Goal: Information Seeking & Learning: Learn about a topic

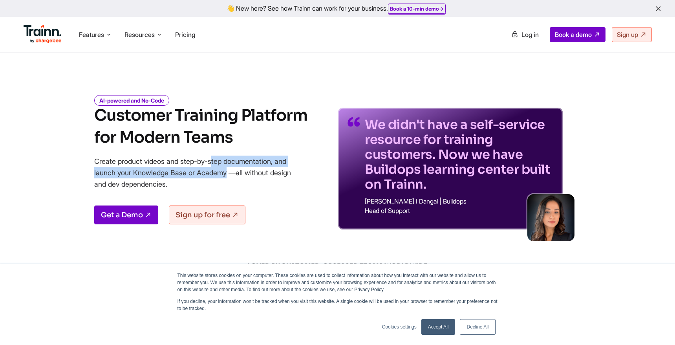
drag, startPoint x: 164, startPoint y: 164, endPoint x: 178, endPoint y: 176, distance: 18.2
click at [178, 175] on p "Create product videos and step-by-step documentation, and launch your Knowledge…" at bounding box center [198, 173] width 208 height 34
click at [179, 176] on p "Create product videos and step-by-step documentation, and launch your Knowledge…" at bounding box center [198, 173] width 208 height 34
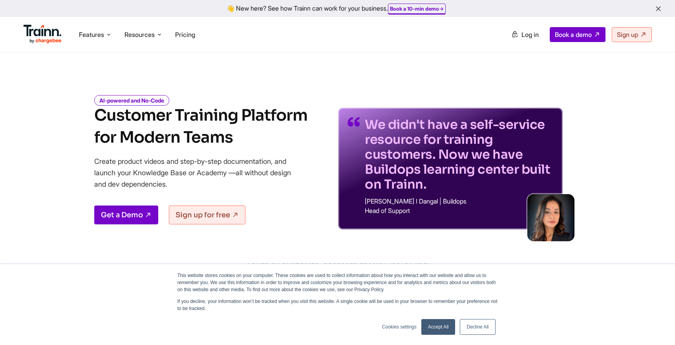
drag, startPoint x: 180, startPoint y: 180, endPoint x: 165, endPoint y: 164, distance: 21.4
click at [166, 166] on p "Create product videos and step-by-step documentation, and launch your Knowledge…" at bounding box center [198, 173] width 208 height 34
click at [169, 171] on p "Create product videos and step-by-step documentation, and launch your Knowledge…" at bounding box center [198, 173] width 208 height 34
drag, startPoint x: 190, startPoint y: 192, endPoint x: 164, endPoint y: 171, distance: 32.7
click at [165, 172] on div "AI-powered and No-Code Customer Training Platform for Modern Teams Create produ…" at bounding box center [200, 163] width 213 height 133
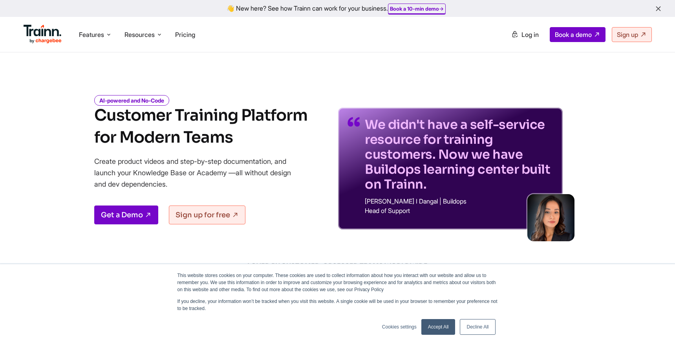
click at [170, 176] on p "Create product videos and step-by-step documentation, and launch your Knowledge…" at bounding box center [198, 173] width 208 height 34
click at [100, 31] on span "Features" at bounding box center [91, 34] width 25 height 9
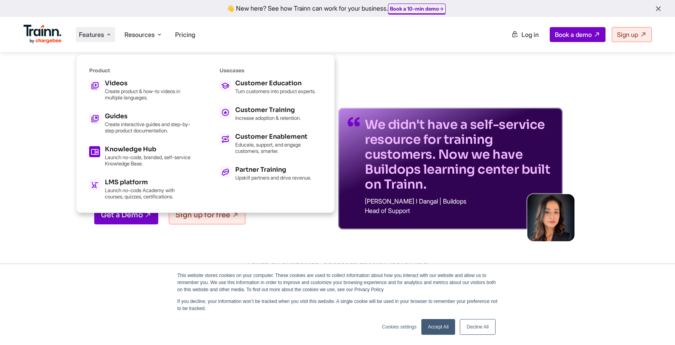
click at [161, 157] on p "Launch no-code, branded, self-service Knowledge Base." at bounding box center [148, 160] width 86 height 13
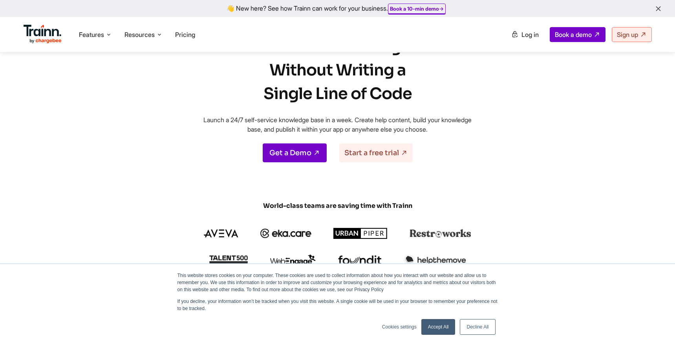
scroll to position [54, 0]
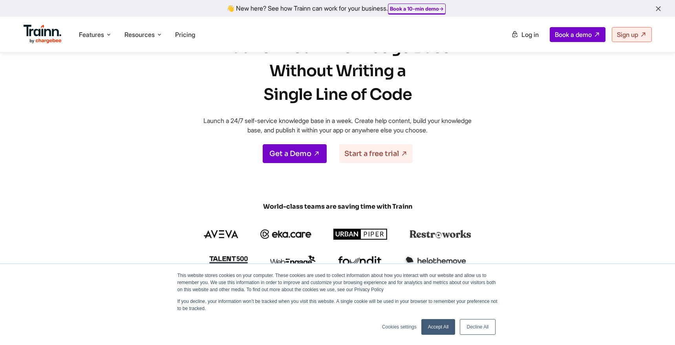
click at [436, 324] on link "Accept All" at bounding box center [439, 327] width 34 height 16
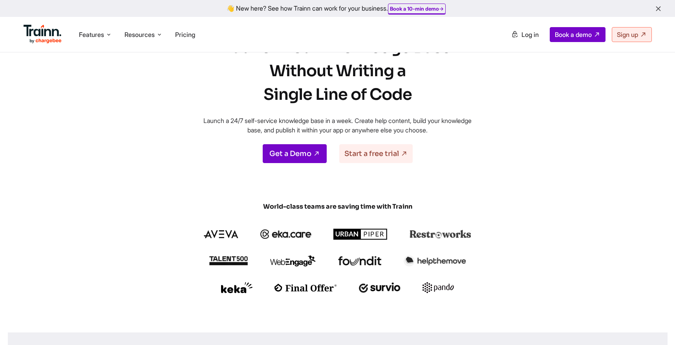
scroll to position [0, 0]
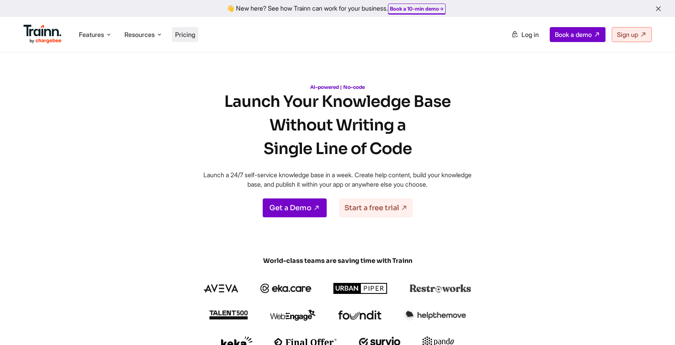
click at [191, 39] on li "Pricing" at bounding box center [185, 34] width 26 height 15
click at [188, 27] on li "Pricing" at bounding box center [185, 34] width 26 height 15
click at [189, 32] on span "Pricing" at bounding box center [185, 35] width 20 height 8
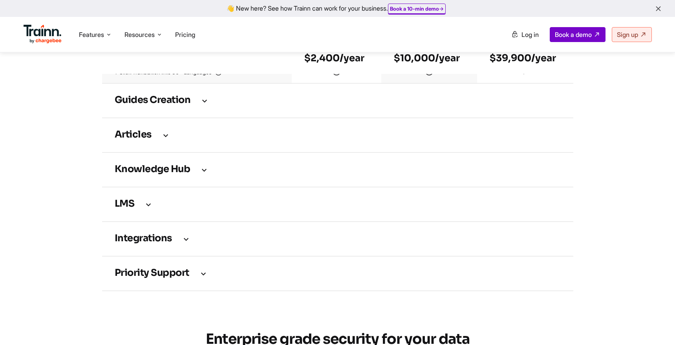
scroll to position [1095, 0]
click at [129, 118] on td "Guides creation" at bounding box center [337, 101] width 471 height 35
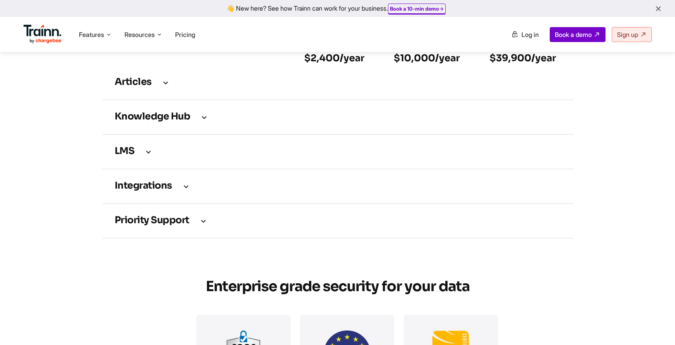
scroll to position [1546, 0]
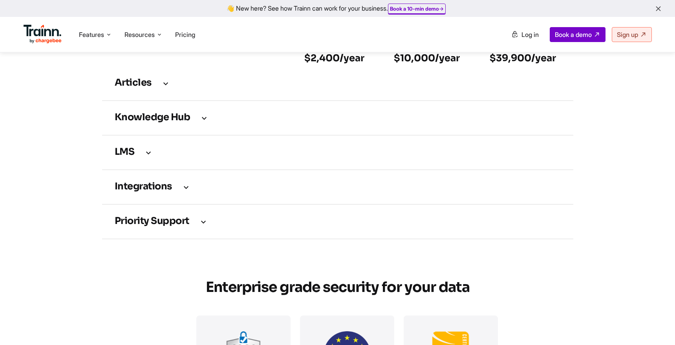
click at [138, 157] on h3 "LMS" at bounding box center [338, 152] width 446 height 9
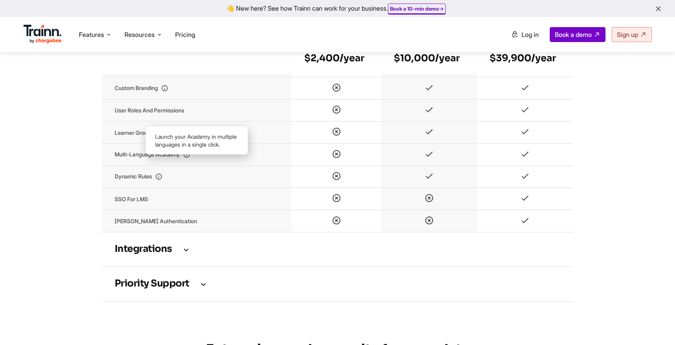
scroll to position [1748, 0]
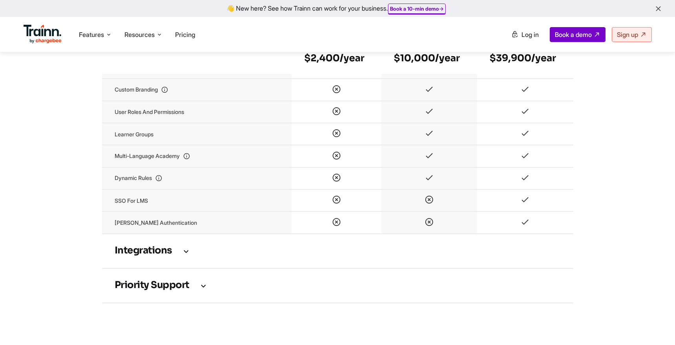
click at [169, 255] on h3 "Integrations" at bounding box center [338, 251] width 446 height 9
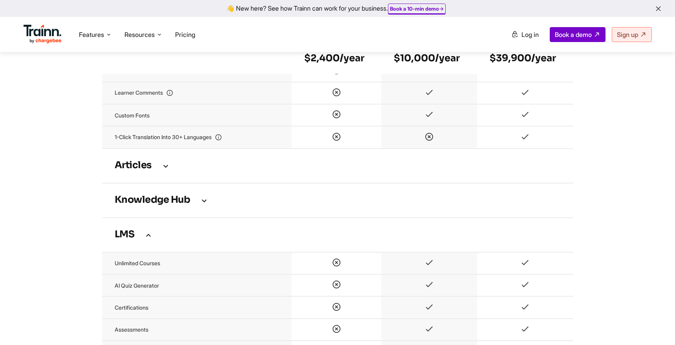
scroll to position [1454, 0]
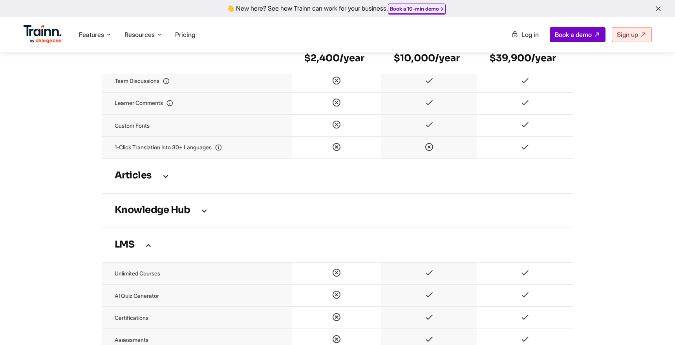
click at [148, 193] on td "Articles" at bounding box center [337, 176] width 471 height 35
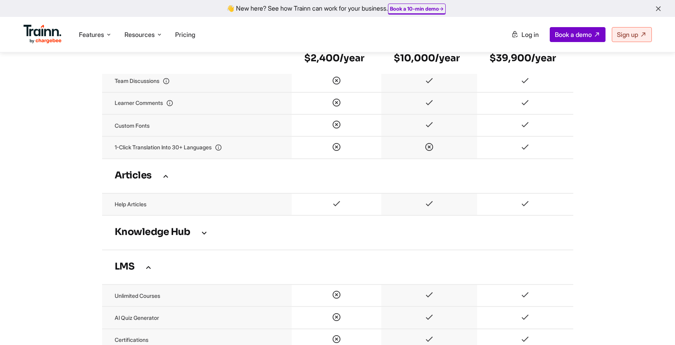
click at [162, 237] on h3 "Knowledge Hub" at bounding box center [338, 232] width 446 height 9
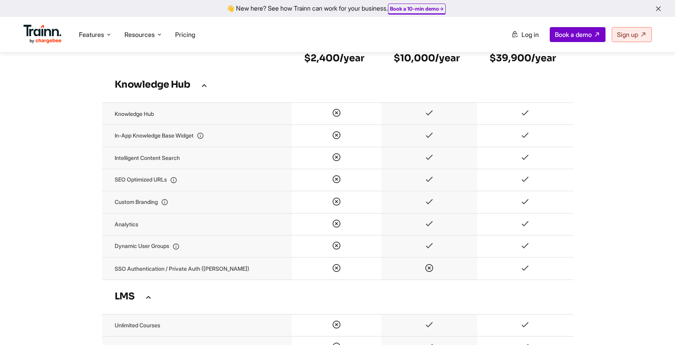
scroll to position [1600, 0]
click at [168, 207] on icon at bounding box center [164, 203] width 7 height 7
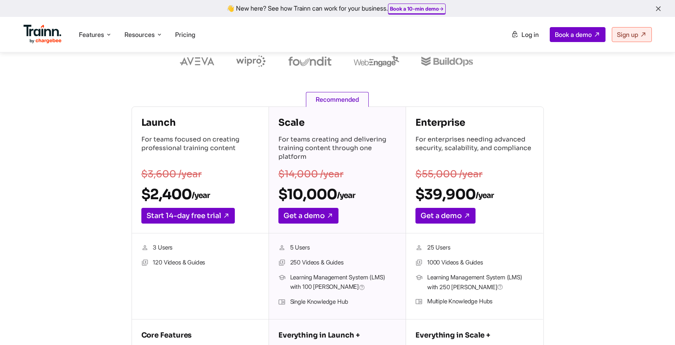
scroll to position [0, 0]
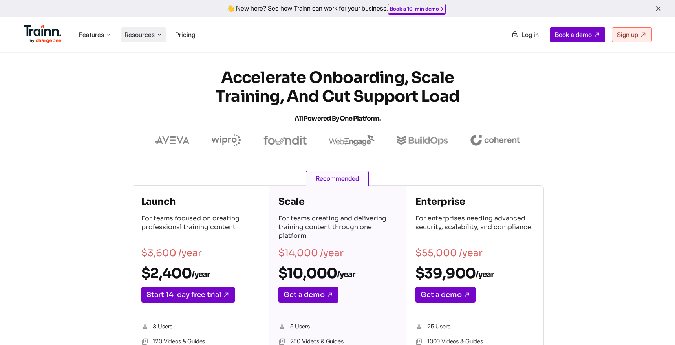
click at [159, 37] on icon at bounding box center [159, 35] width 6 height 8
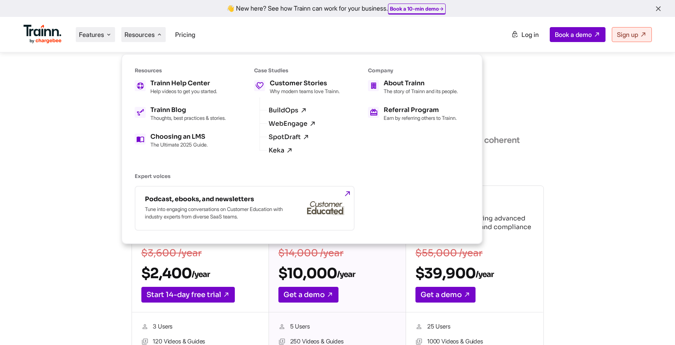
click at [104, 40] on li "Features Product Videos Create product & how-to videos in multiple languages. G…" at bounding box center [95, 34] width 39 height 15
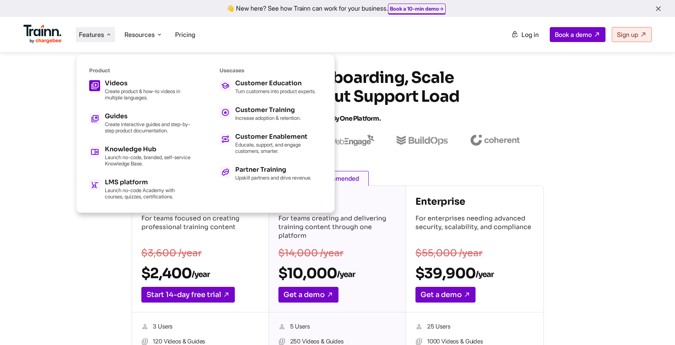
click at [138, 89] on p "Create product & how-to videos in multiple languages." at bounding box center [148, 94] width 86 height 13
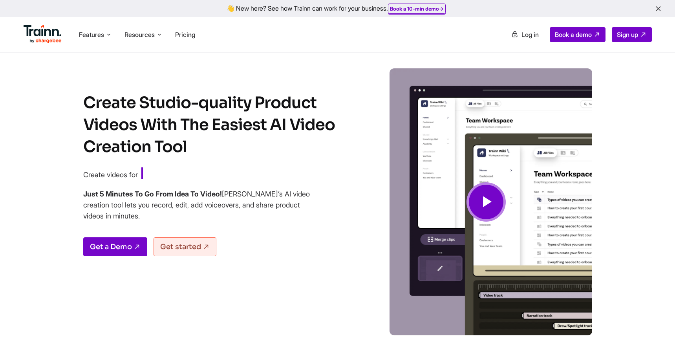
drag, startPoint x: 231, startPoint y: 224, endPoint x: 216, endPoint y: 215, distance: 17.4
click at [219, 216] on div "Create Studio-quality Product Videos With The Easiest AI Video Creation Tool Cr…" at bounding box center [216, 214] width 267 height 244
click at [217, 216] on h4 "Just 5 Minutes To Go From Idea To Video! [PERSON_NAME]’s AI video creation tool…" at bounding box center [197, 205] width 228 height 33
drag, startPoint x: 195, startPoint y: 202, endPoint x: 174, endPoint y: 189, distance: 25.1
click at [177, 191] on h4 "Just 5 Minutes To Go From Idea To Video! [PERSON_NAME]’s AI video creation tool…" at bounding box center [197, 205] width 228 height 33
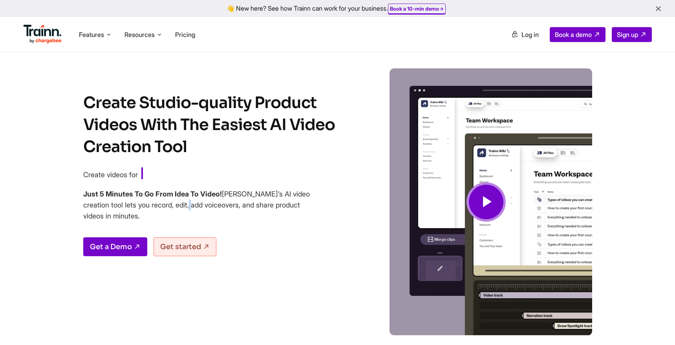
click at [187, 205] on h4 "Just 5 Minutes To Go From Idea To Video! [PERSON_NAME]’s AI video creation tool…" at bounding box center [197, 205] width 228 height 33
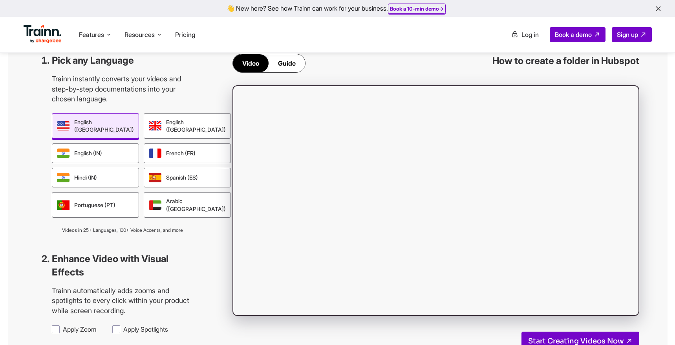
scroll to position [504, 0]
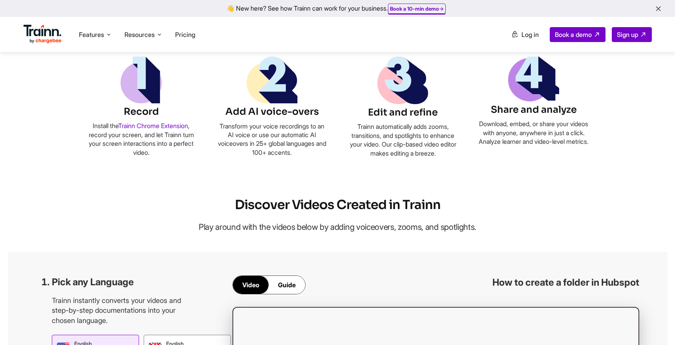
click at [43, 36] on img at bounding box center [43, 34] width 39 height 19
